Goal: Transaction & Acquisition: Purchase product/service

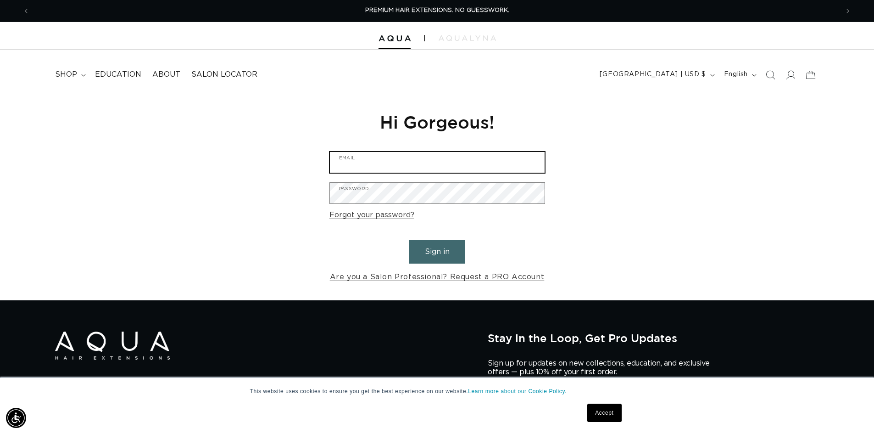
type input "jadecitystyle@gmail.com"
click at [431, 252] on button "Sign in" at bounding box center [437, 251] width 56 height 23
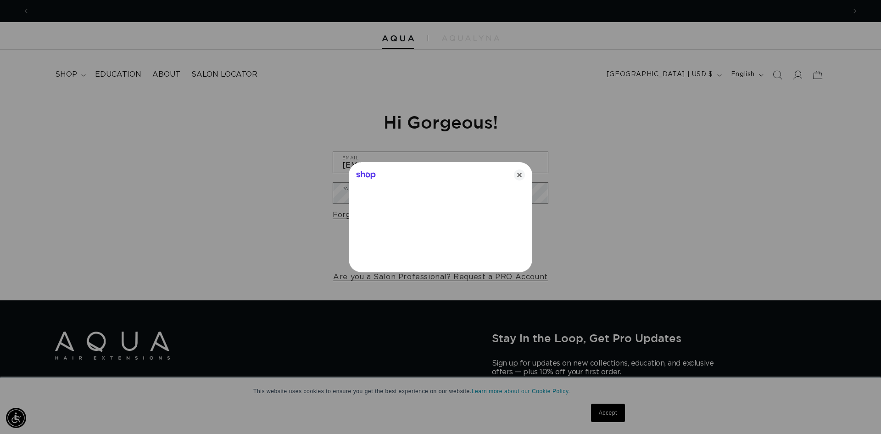
scroll to position [0, 816]
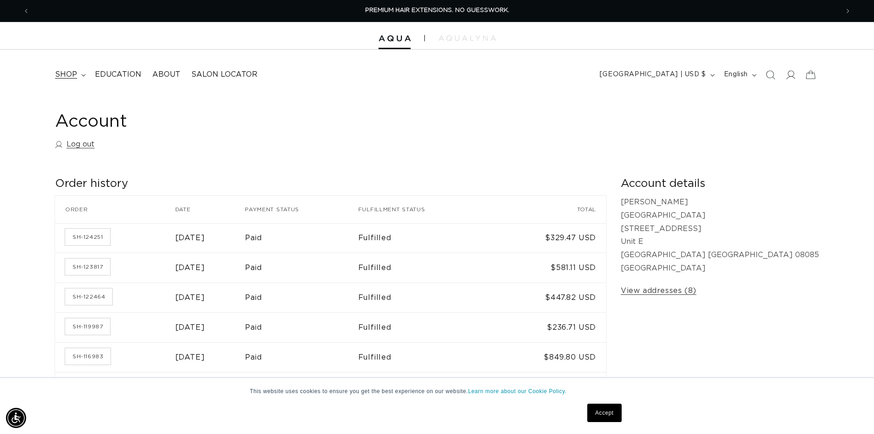
click at [62, 73] on span "shop" at bounding box center [66, 75] width 22 height 10
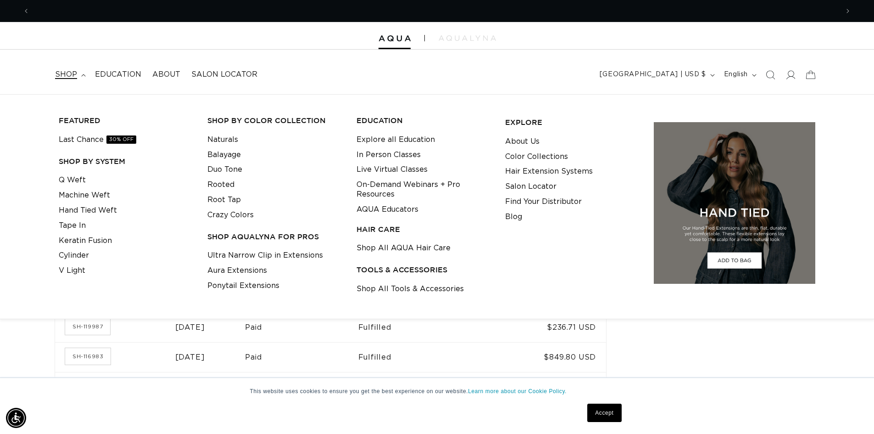
scroll to position [0, 1618]
click at [78, 225] on link "Tape In" at bounding box center [72, 225] width 27 height 15
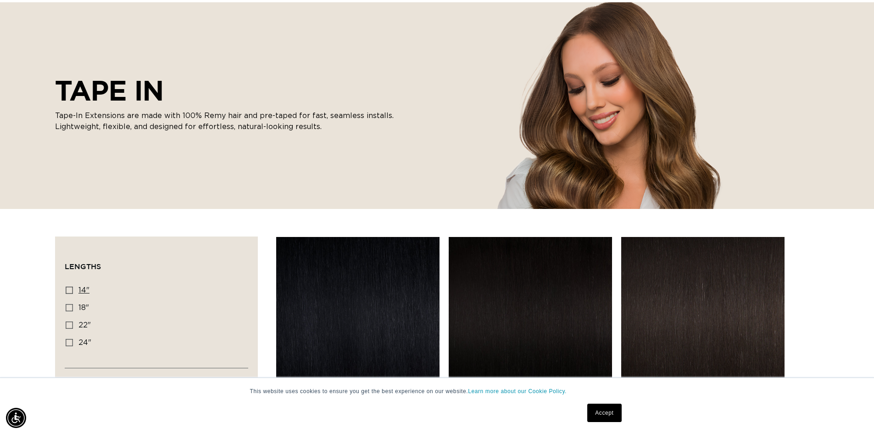
scroll to position [0, 809]
click at [68, 291] on icon at bounding box center [69, 289] width 7 height 7
click at [68, 291] on input "14" 14" (35 products)" at bounding box center [69, 289] width 7 height 7
checkbox input "true"
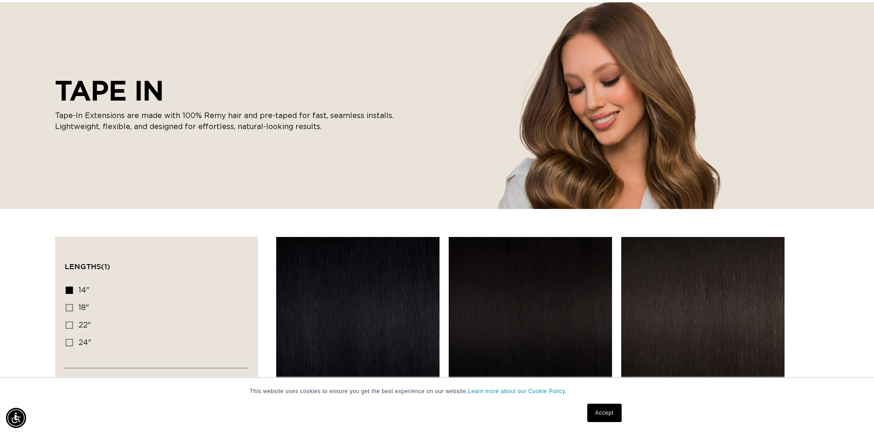
click at [596, 407] on link "Accept" at bounding box center [604, 412] width 34 height 18
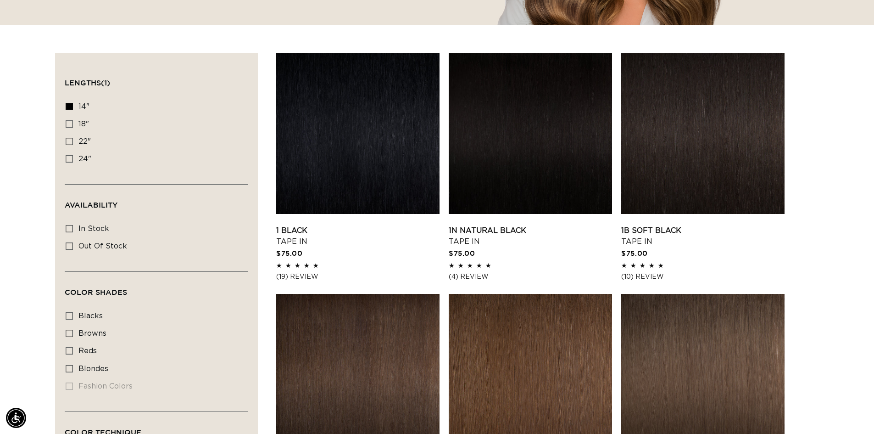
scroll to position [0, 0]
click at [65, 226] on div "Availability In stock In stock (33 products) Out of stock Out of stock (2 produ…" at bounding box center [157, 245] width 184 height 54
click at [72, 226] on icon at bounding box center [69, 228] width 7 height 7
click at [72, 226] on input "In stock In stock (33 products)" at bounding box center [69, 228] width 7 height 7
checkbox input "true"
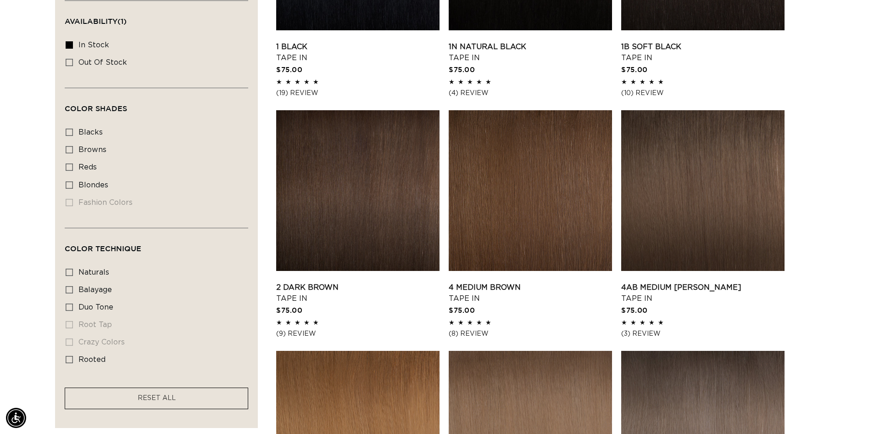
scroll to position [0, 1618]
click at [378, 282] on link "2 Dark Brown Tape In" at bounding box center [357, 293] width 163 height 22
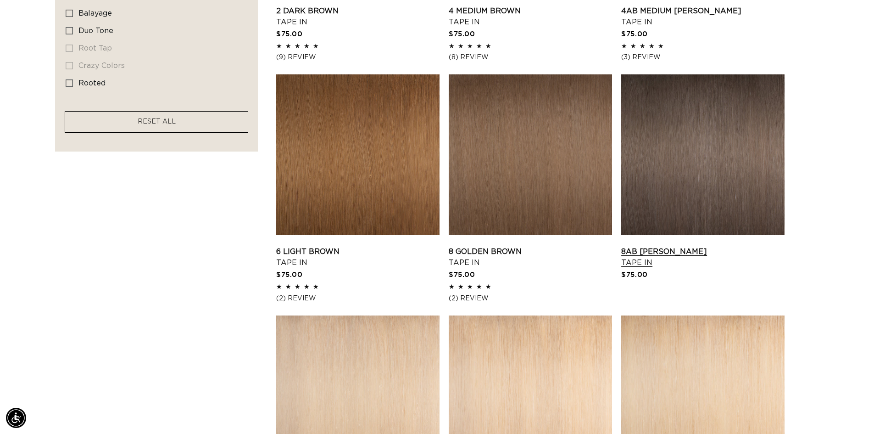
scroll to position [734, 0]
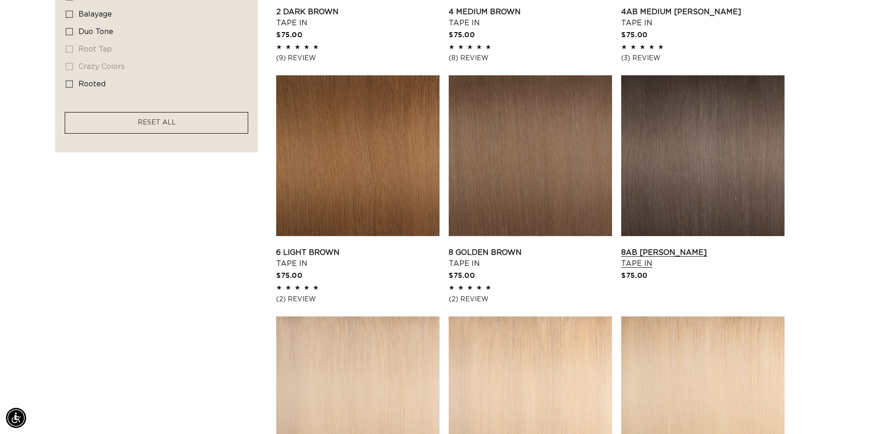
click at [728, 247] on link "8AB Ash Brown Tape In" at bounding box center [702, 258] width 163 height 22
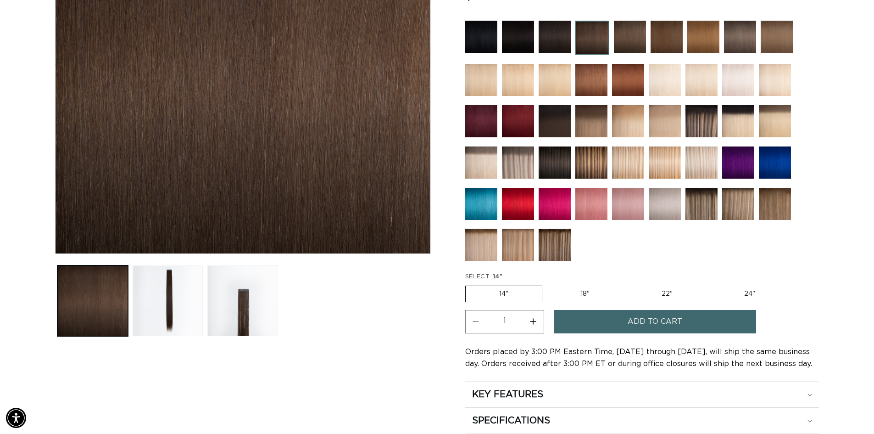
click at [669, 315] on span "Add to cart" at bounding box center [655, 321] width 55 height 23
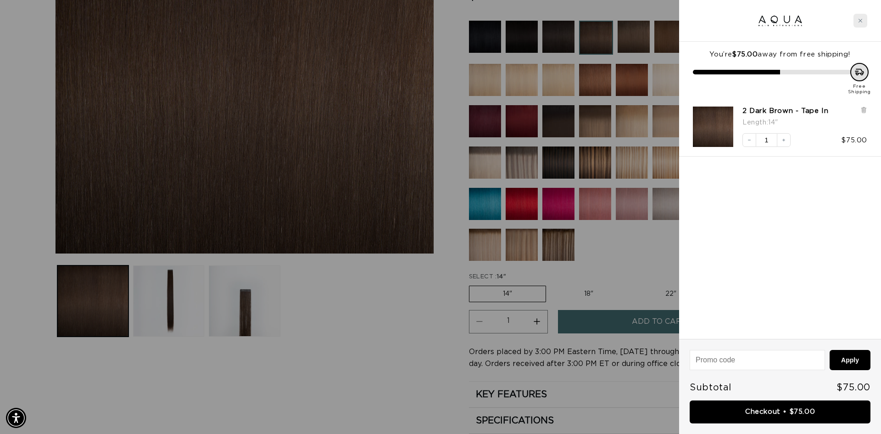
click at [864, 18] on div "Close cart" at bounding box center [861, 21] width 14 height 14
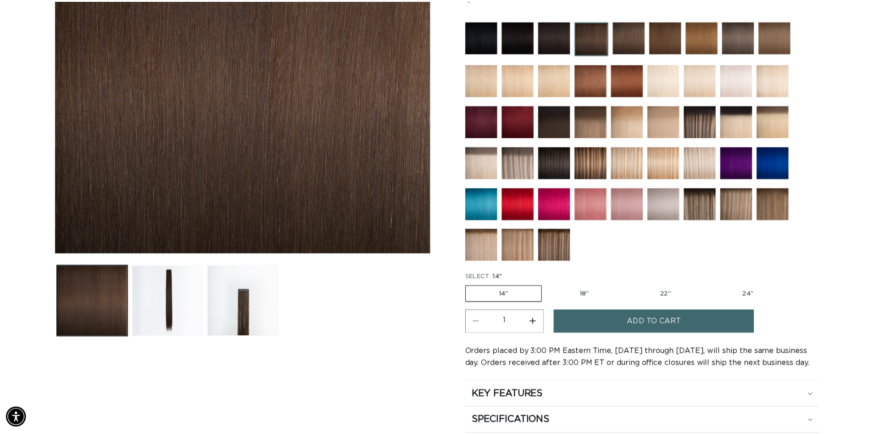
scroll to position [0, 809]
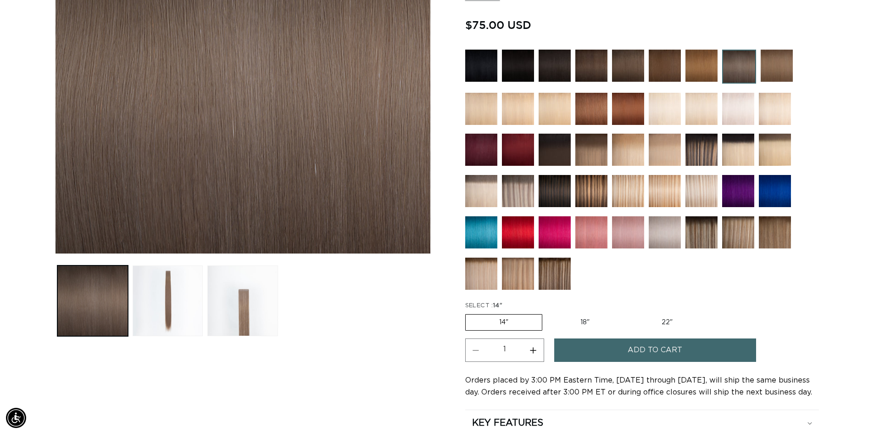
scroll to position [0, 809]
click at [535, 338] on button "Increase quantity for 8AB Ash Brown - Tape In" at bounding box center [533, 349] width 21 height 23
type input "2"
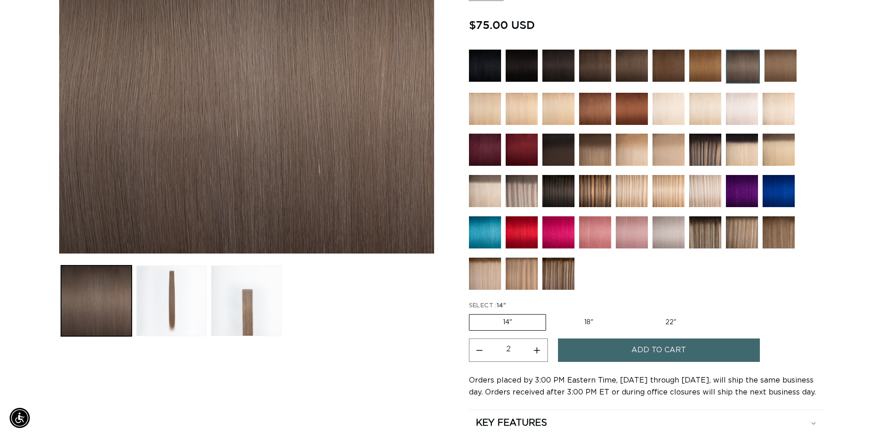
scroll to position [0, 0]
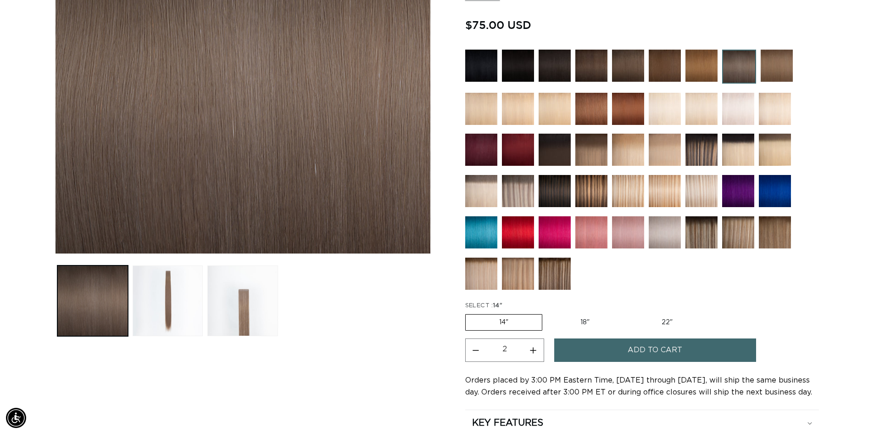
click at [652, 338] on span "Add to cart" at bounding box center [655, 349] width 55 height 23
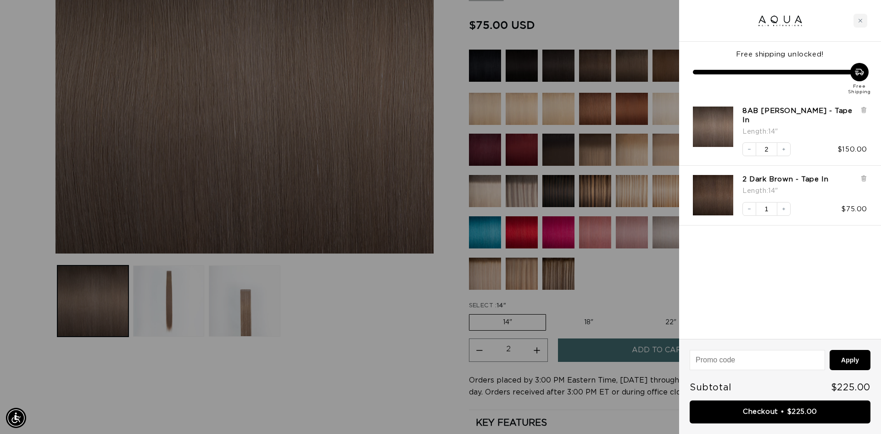
scroll to position [0, 816]
click at [785, 202] on button "Increase quantity" at bounding box center [784, 209] width 14 height 14
click at [750, 142] on button "Decrease quantity" at bounding box center [750, 149] width 14 height 14
click at [799, 412] on link "Checkout • $225.00" at bounding box center [780, 411] width 181 height 23
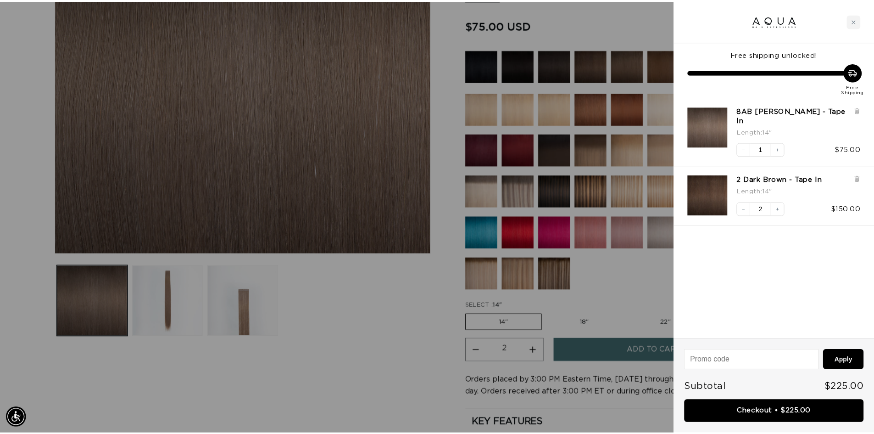
scroll to position [0, 0]
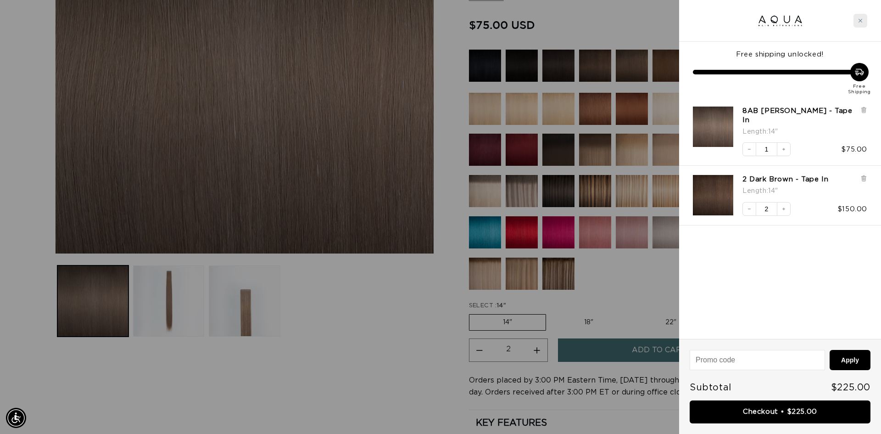
click at [858, 18] on div "Close cart" at bounding box center [861, 21] width 14 height 14
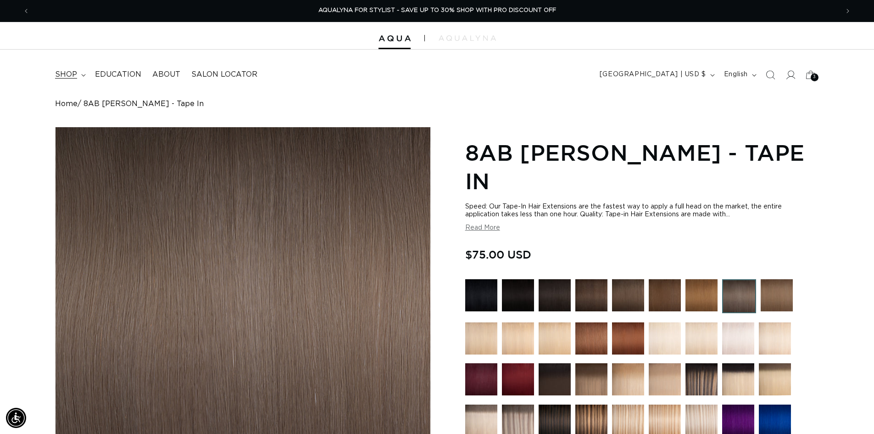
click at [67, 77] on span "shop" at bounding box center [66, 75] width 22 height 10
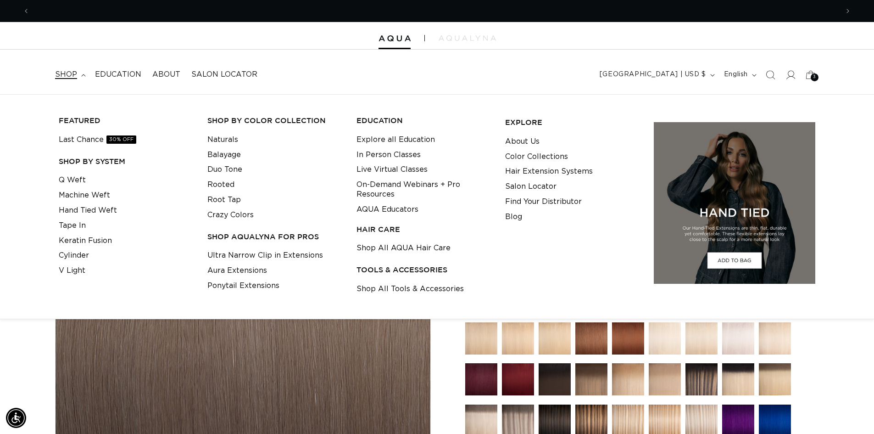
scroll to position [0, 809]
click at [770, 73] on icon "Search" at bounding box center [770, 75] width 10 height 10
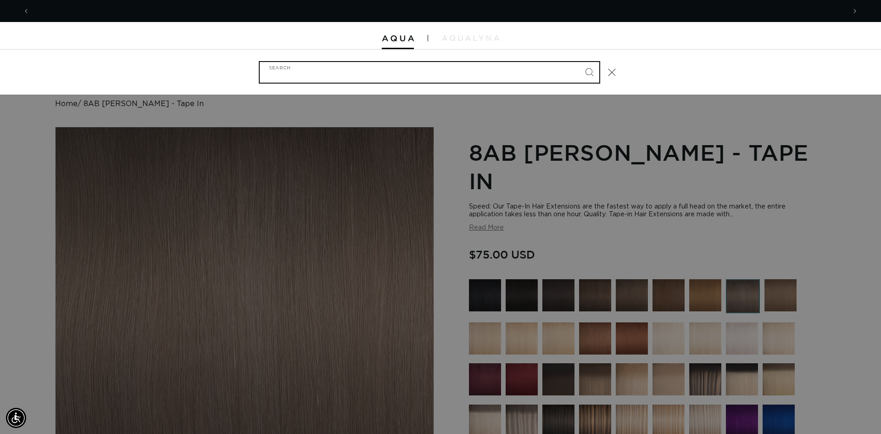
scroll to position [0, 1632]
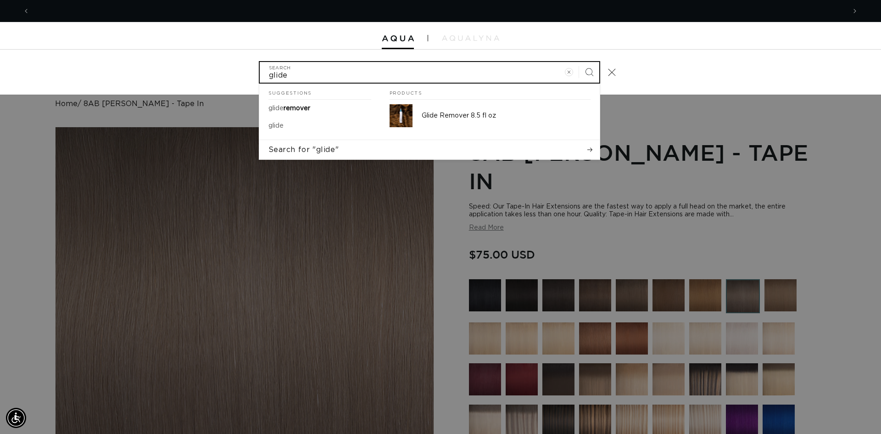
type input "glide"
click at [579, 62] on button "Search" at bounding box center [589, 72] width 20 height 20
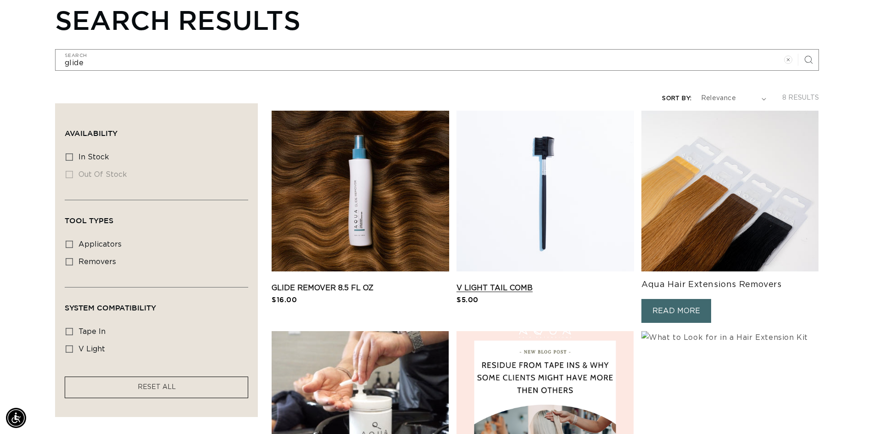
scroll to position [92, 0]
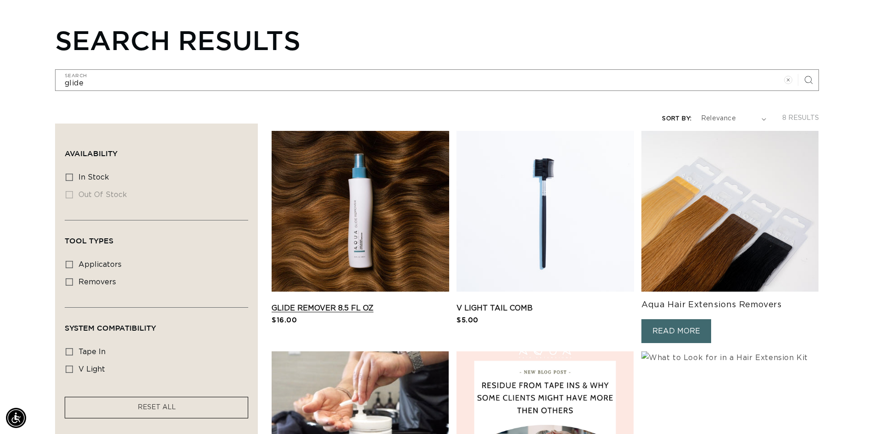
click at [351, 302] on link "Glide Remover 8.5 fl oz" at bounding box center [361, 307] width 178 height 11
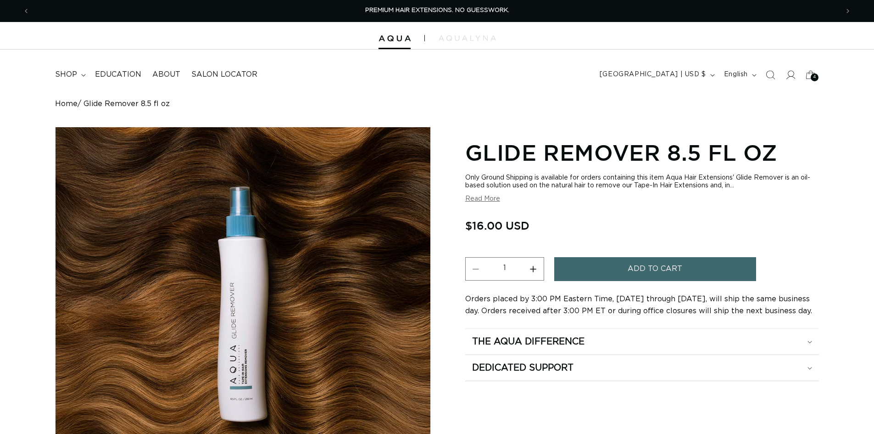
click at [610, 264] on button "Add to cart" at bounding box center [655, 268] width 202 height 23
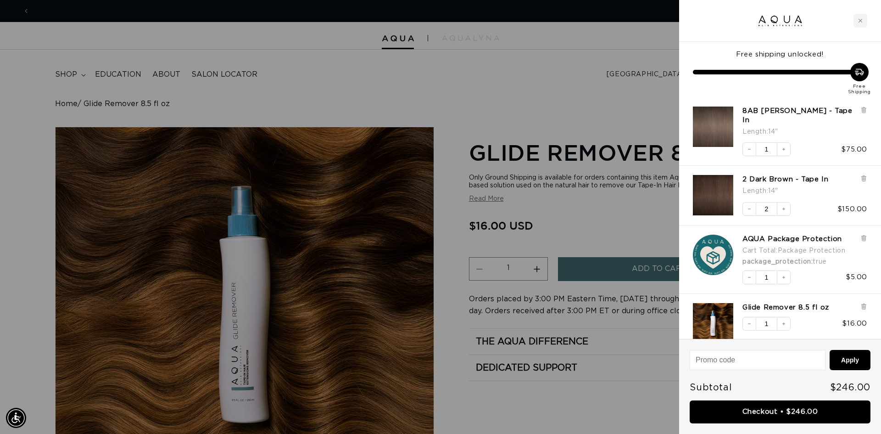
scroll to position [0, 816]
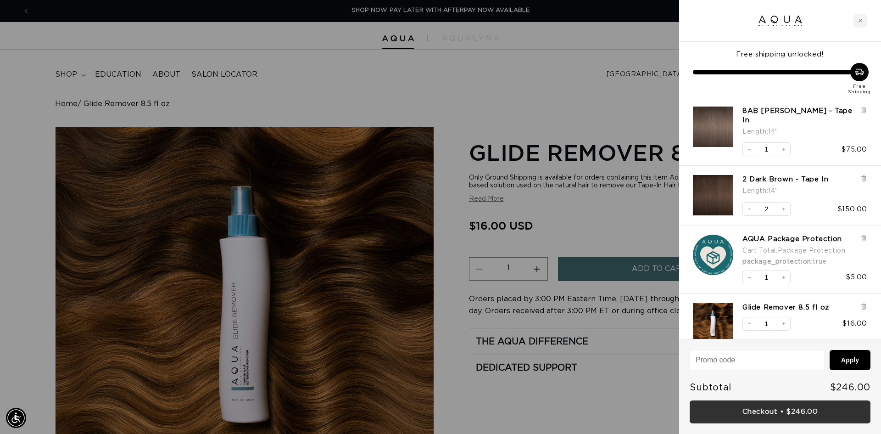
click at [787, 412] on link "Checkout • $246.00" at bounding box center [780, 411] width 181 height 23
